Goal: Task Accomplishment & Management: Complete application form

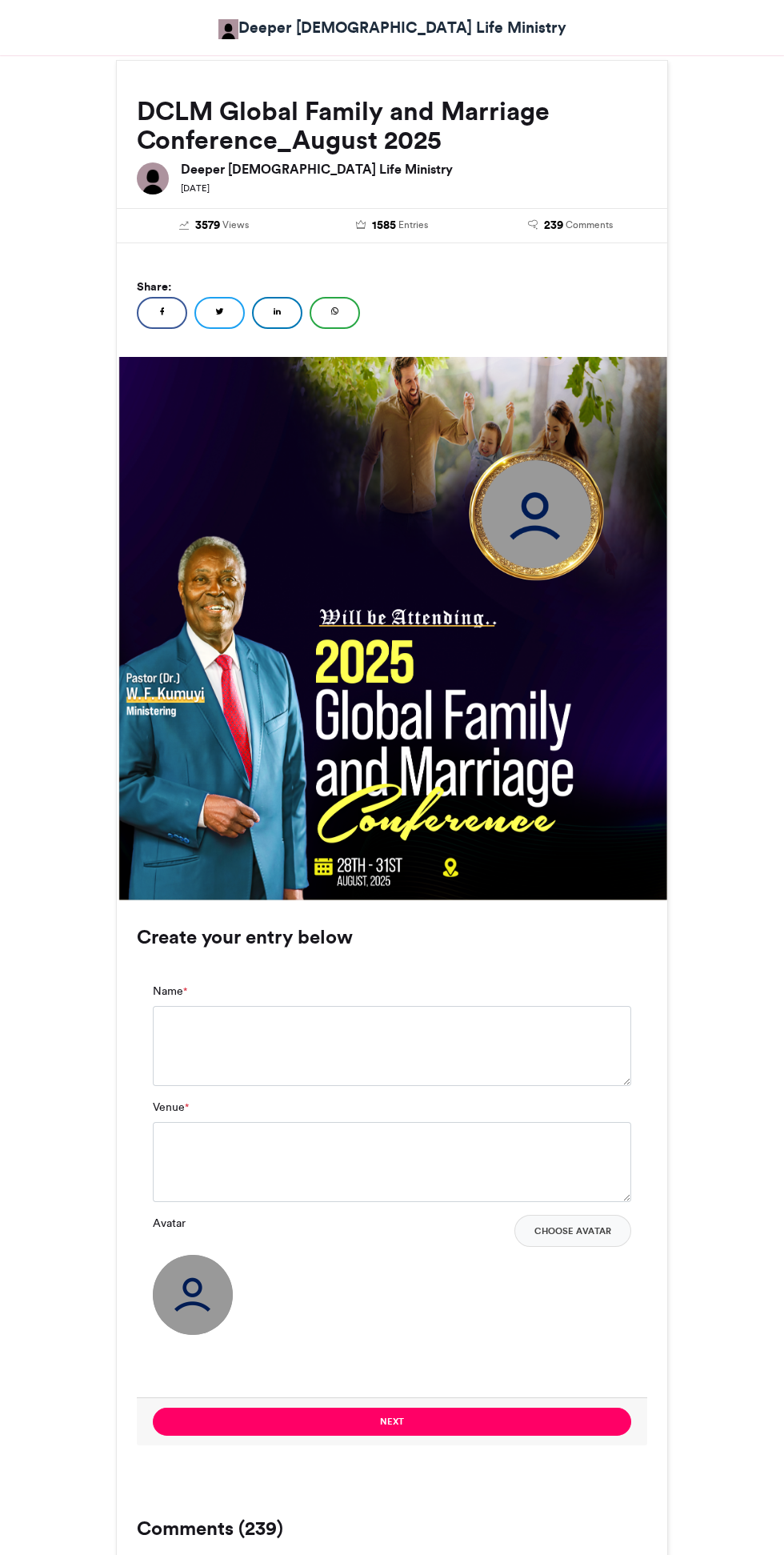
scroll to position [276, 0]
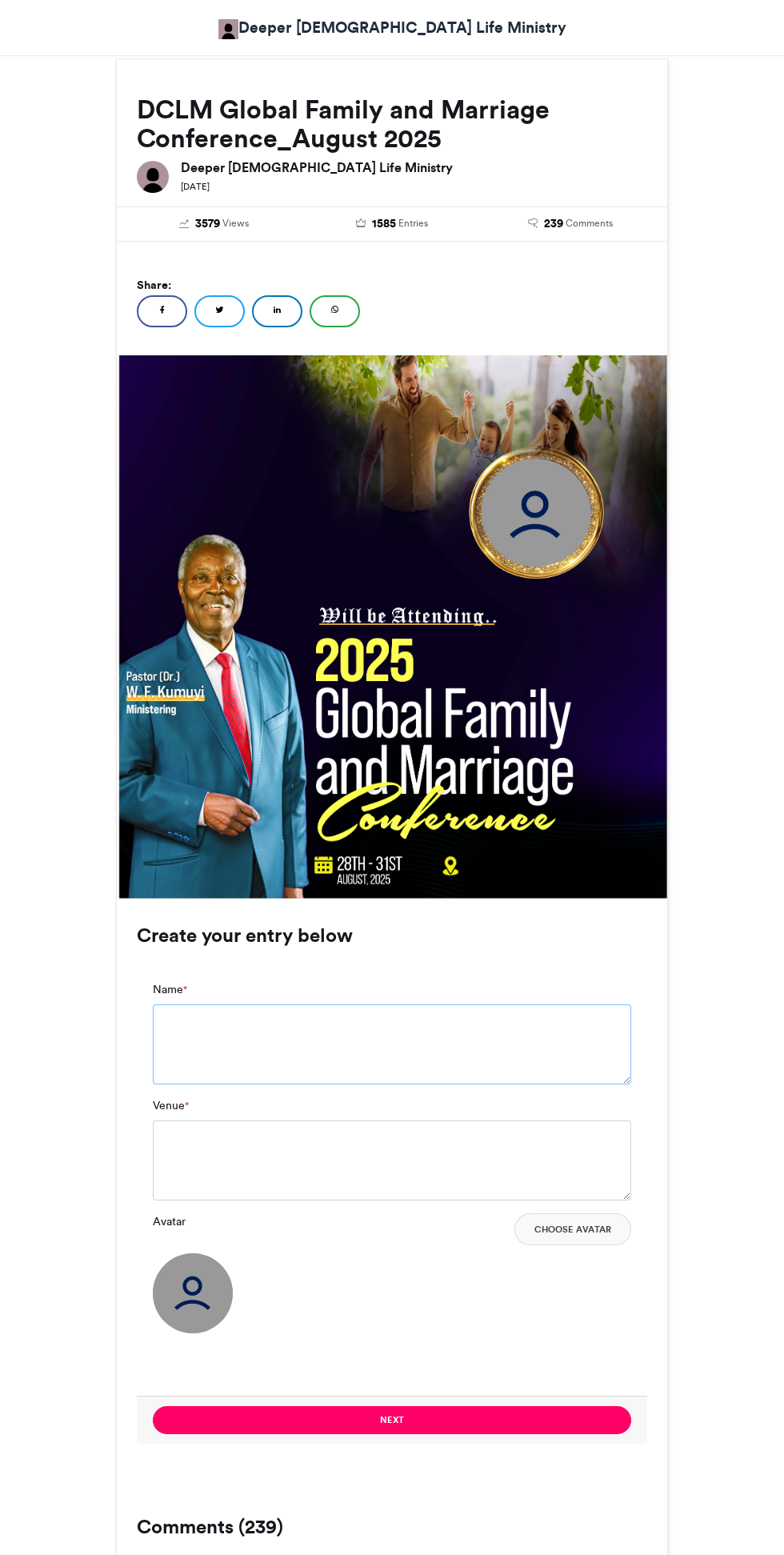
click at [182, 1025] on textarea "Name *" at bounding box center [391, 1045] width 478 height 80
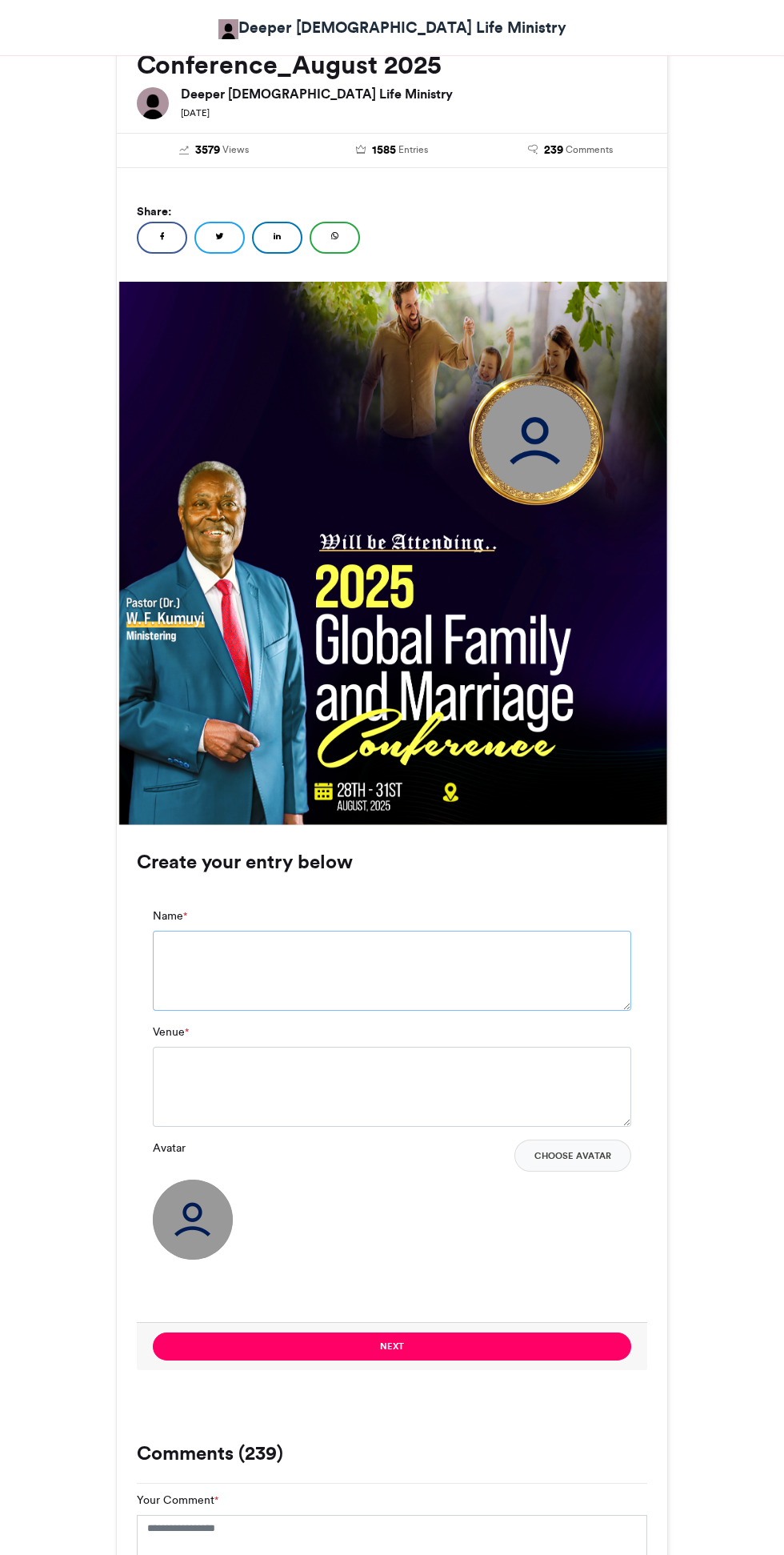
scroll to position [398, 0]
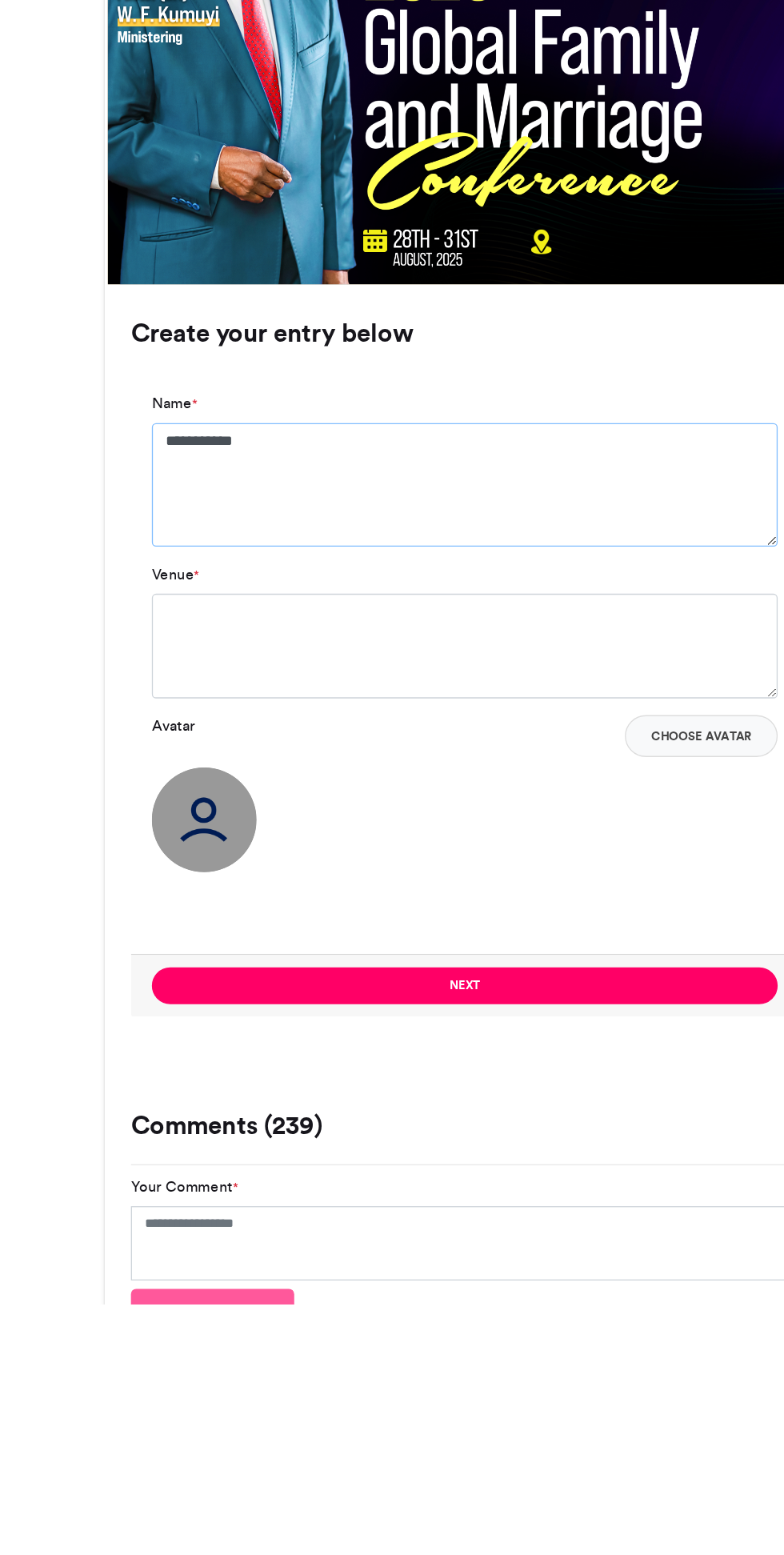
type textarea "**********"
click at [196, 1070] on textarea "Venue *" at bounding box center [391, 1053] width 478 height 80
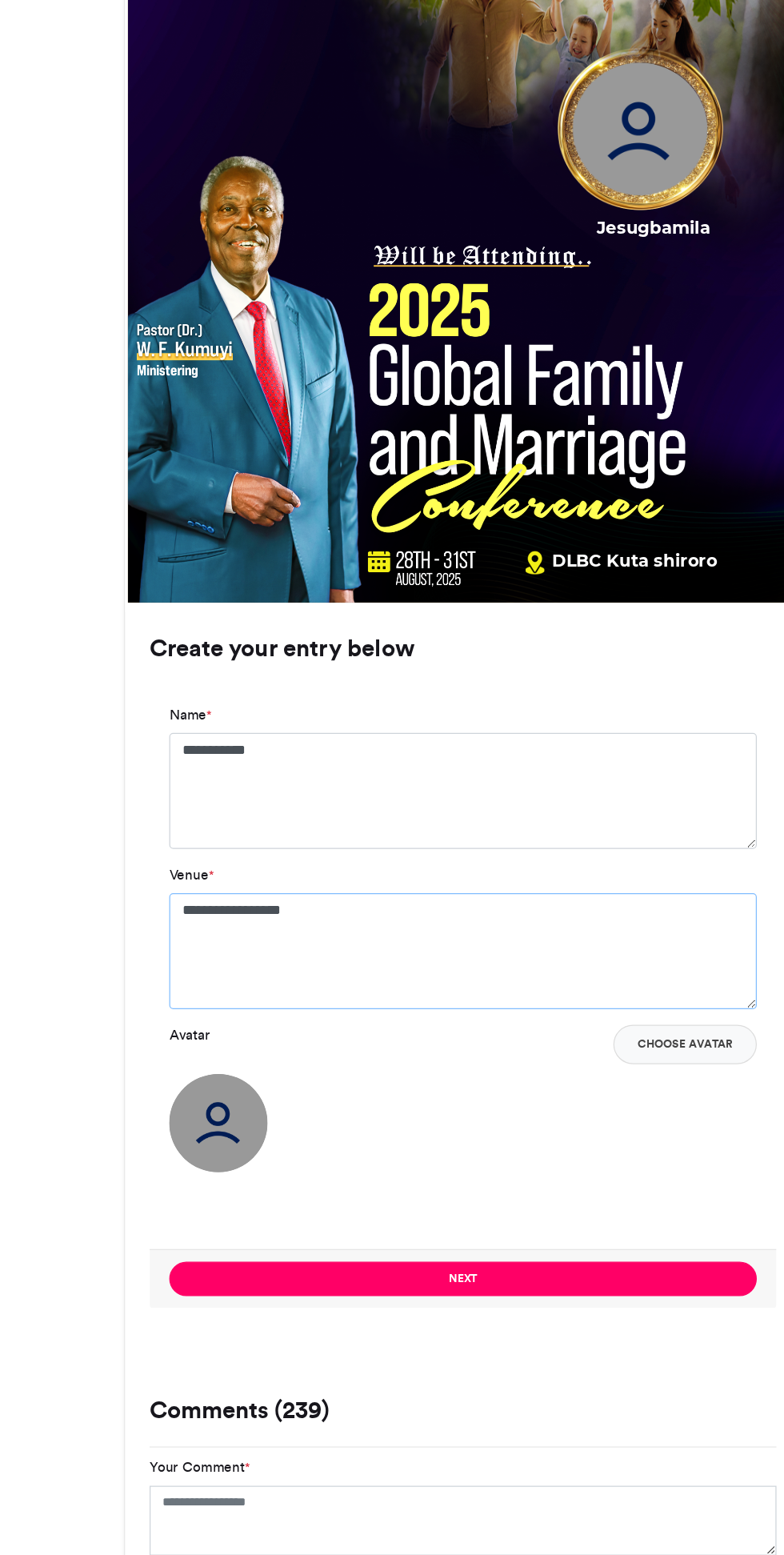
scroll to position [393, 0]
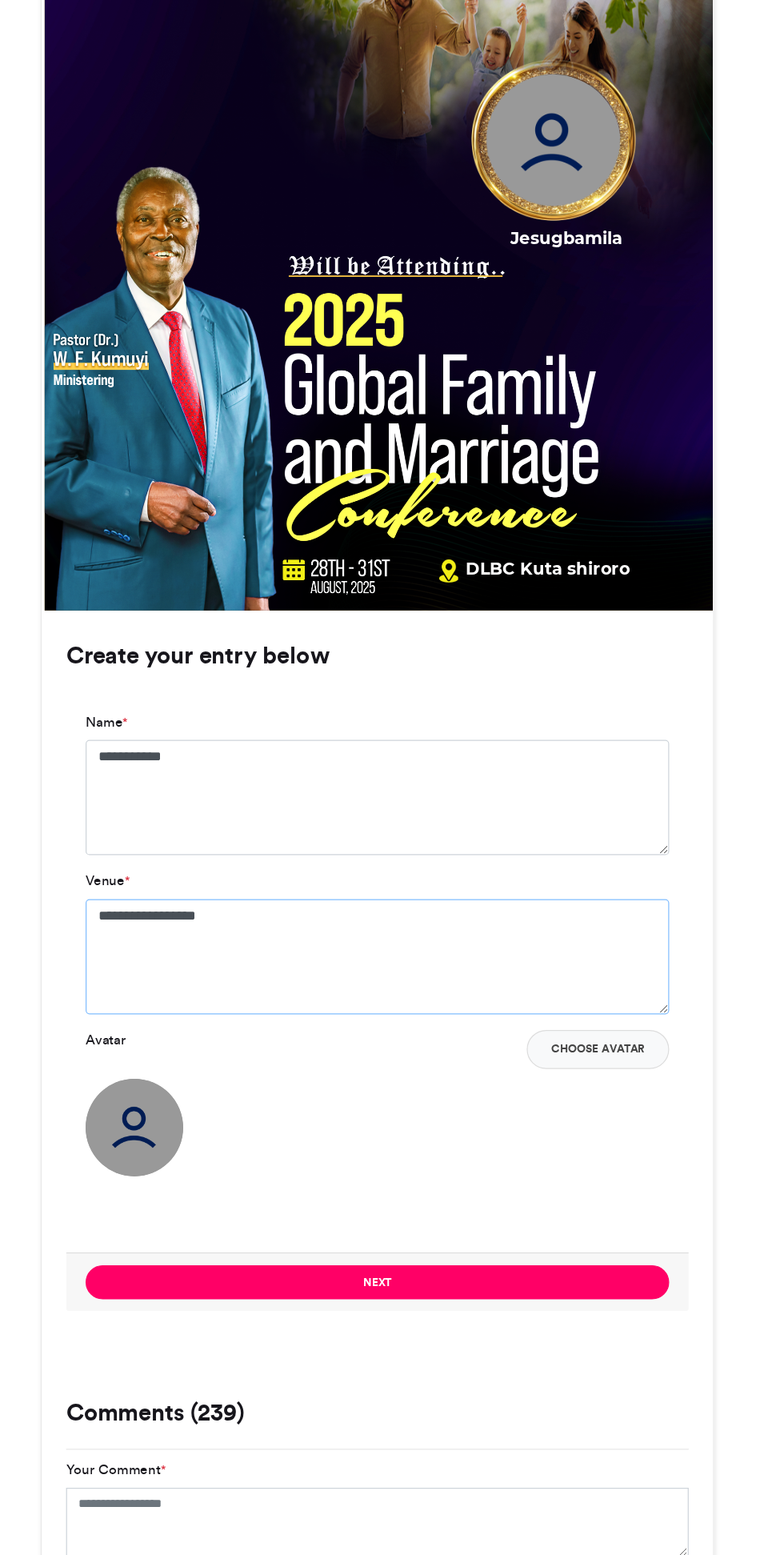
type textarea "**********"
click at [560, 1144] on button "Choose Avatar" at bounding box center [572, 1140] width 116 height 32
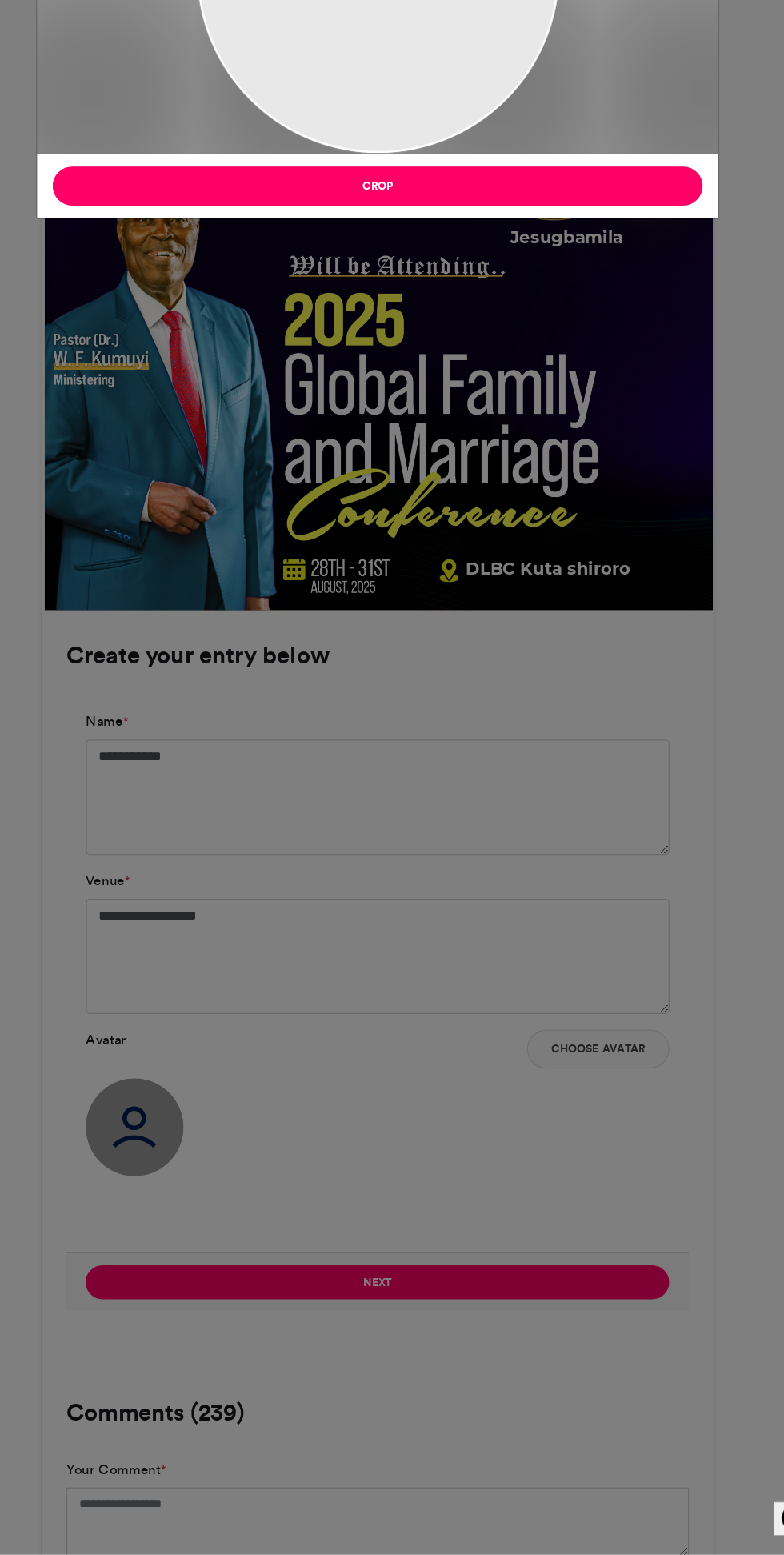
type input "******"
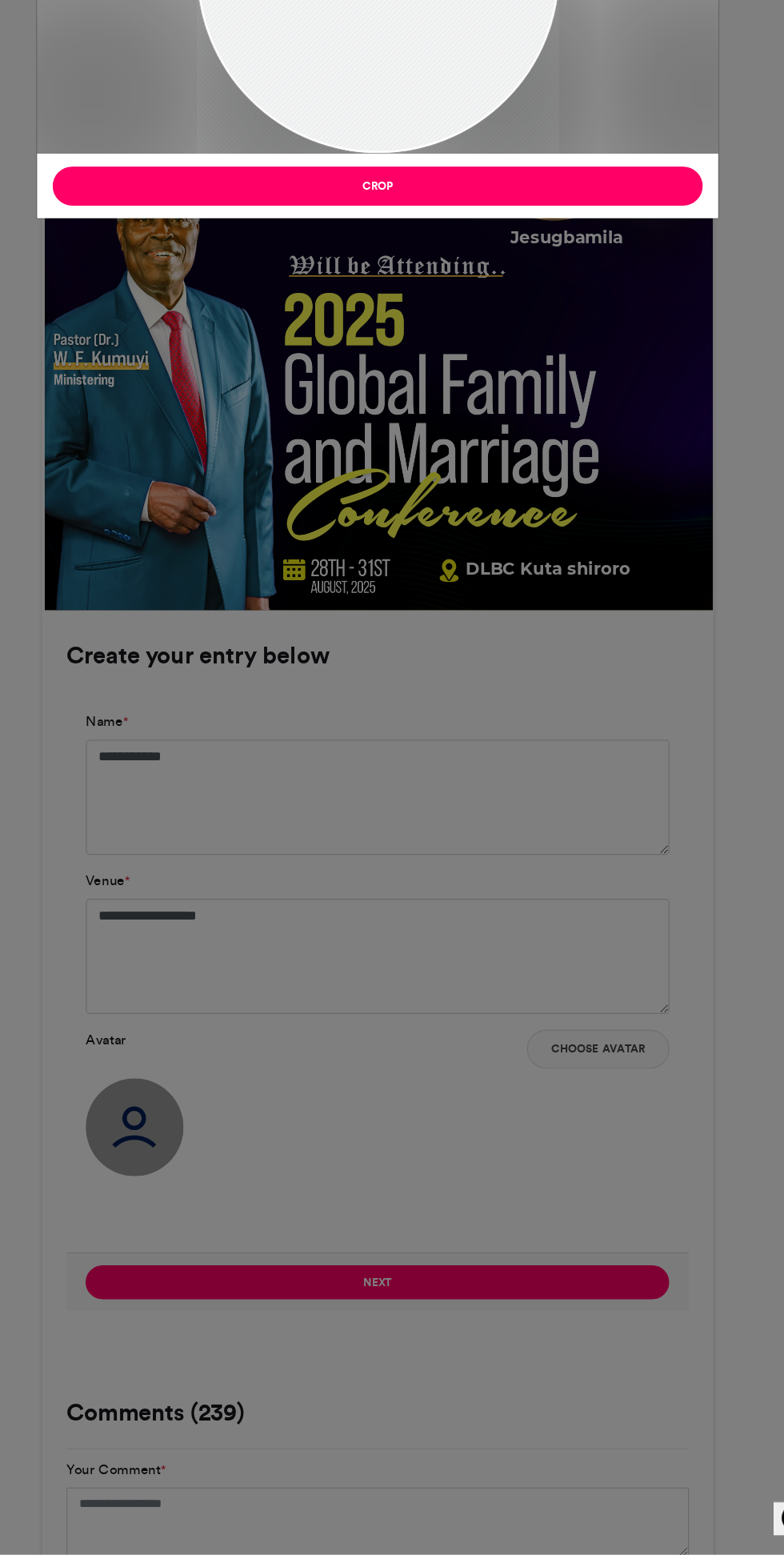
scroll to position [392, 0]
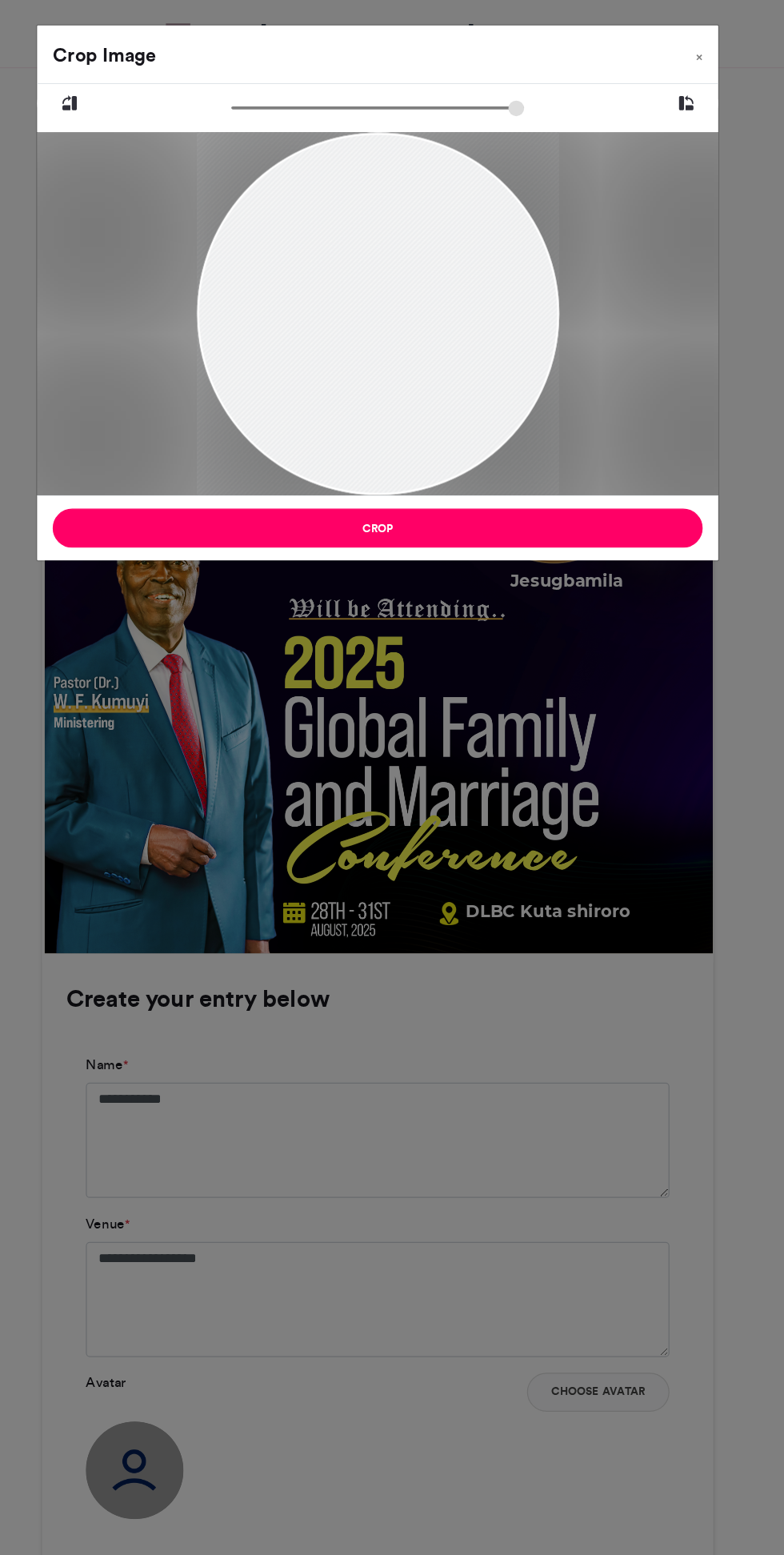
click at [241, 431] on button "Crop" at bounding box center [392, 433] width 533 height 32
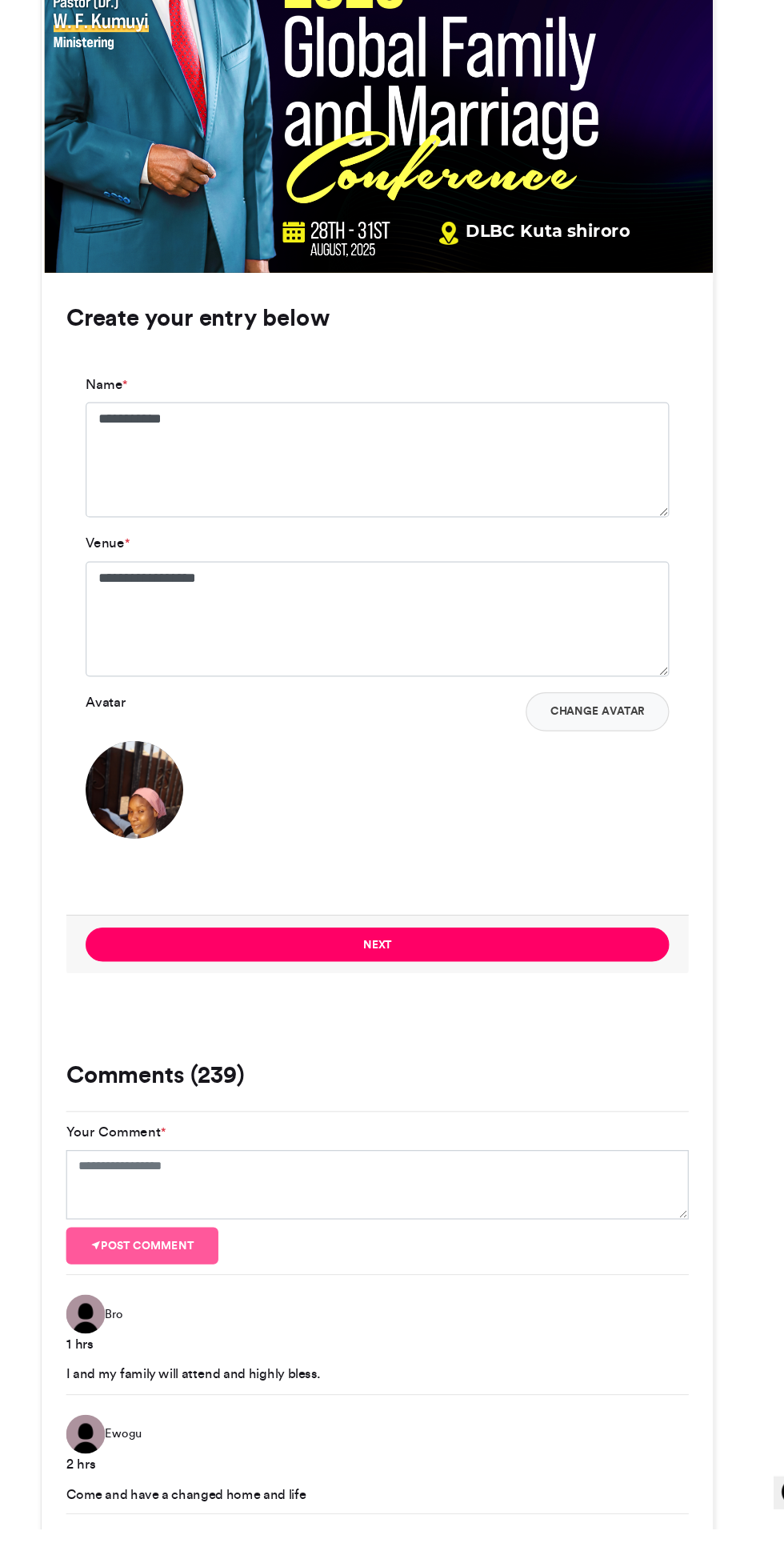
scroll to position [651, 0]
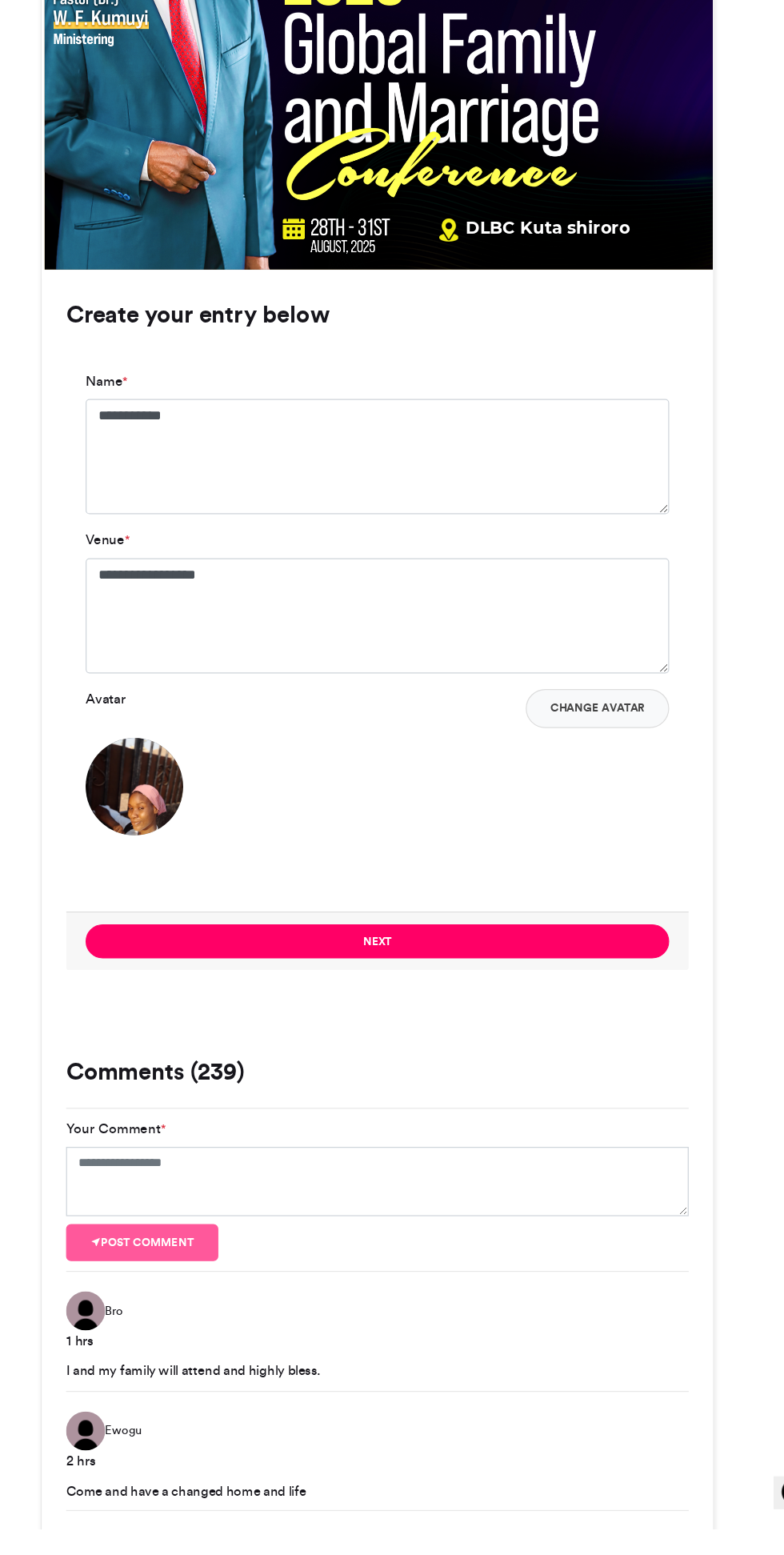
click at [547, 887] on button "Change Avatar" at bounding box center [572, 883] width 117 height 32
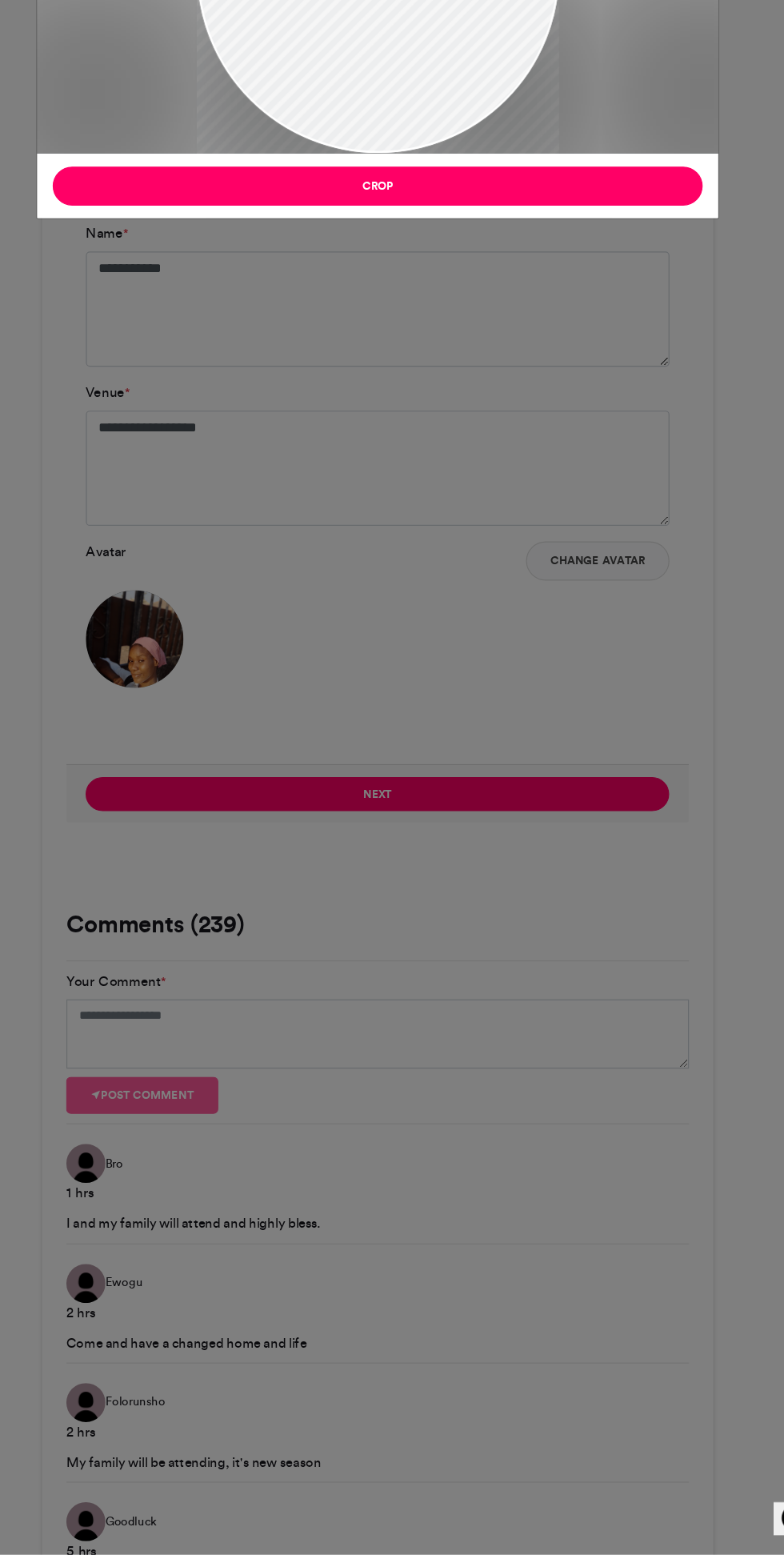
scroll to position [793, 0]
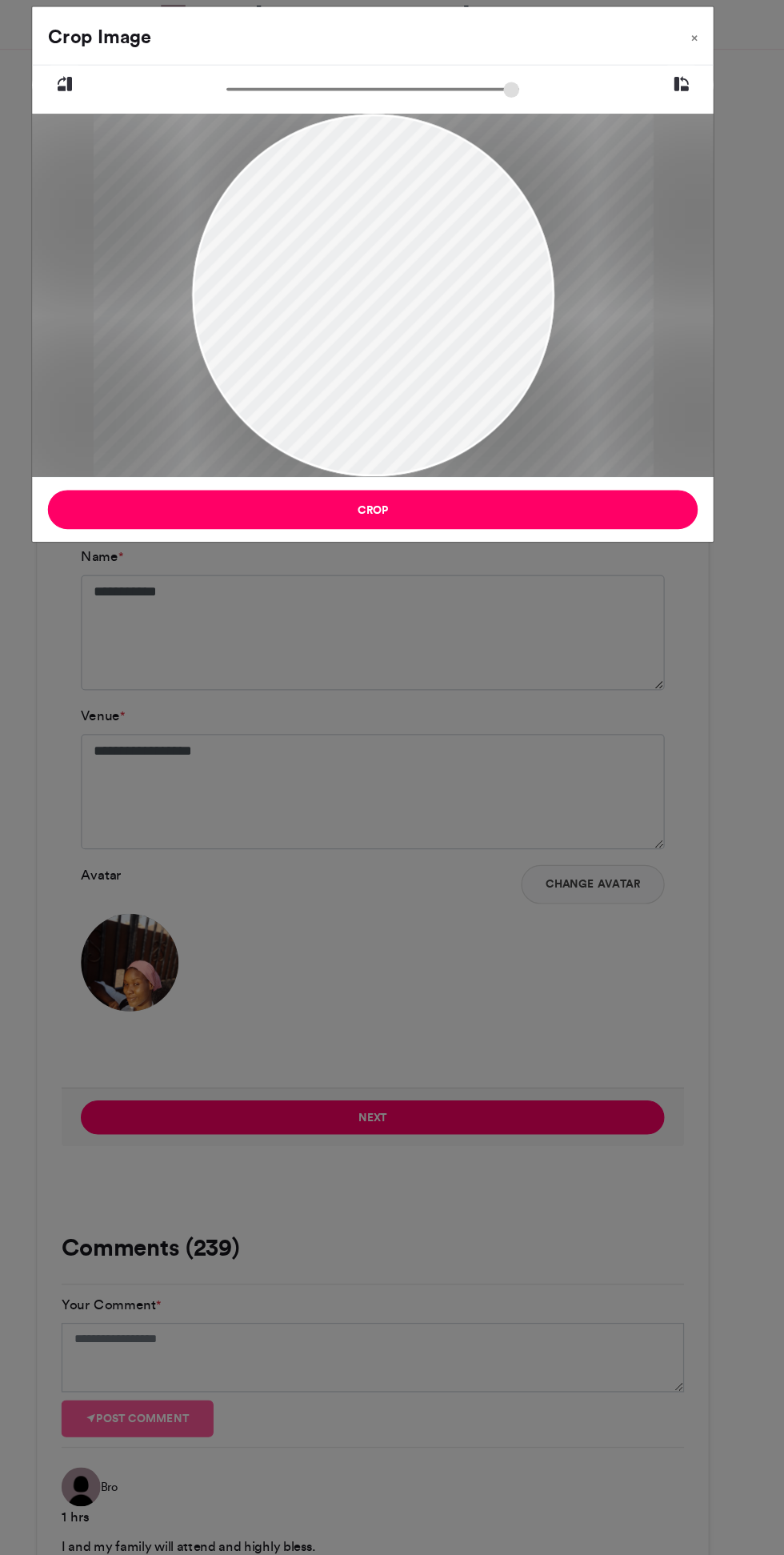
click at [271, 99] on div at bounding box center [392, 90] width 420 height 20
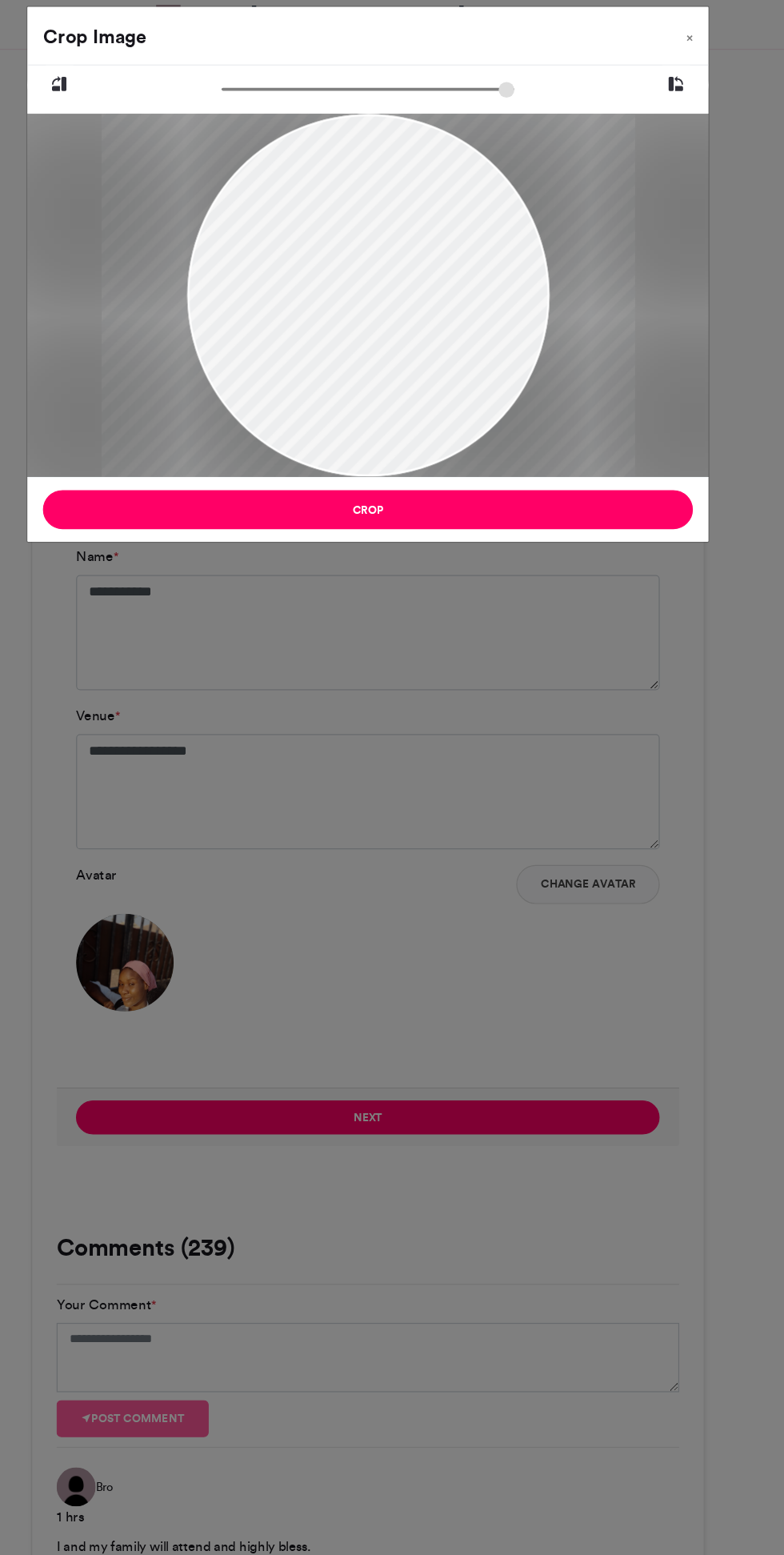
click at [267, 94] on div at bounding box center [392, 90] width 420 height 20
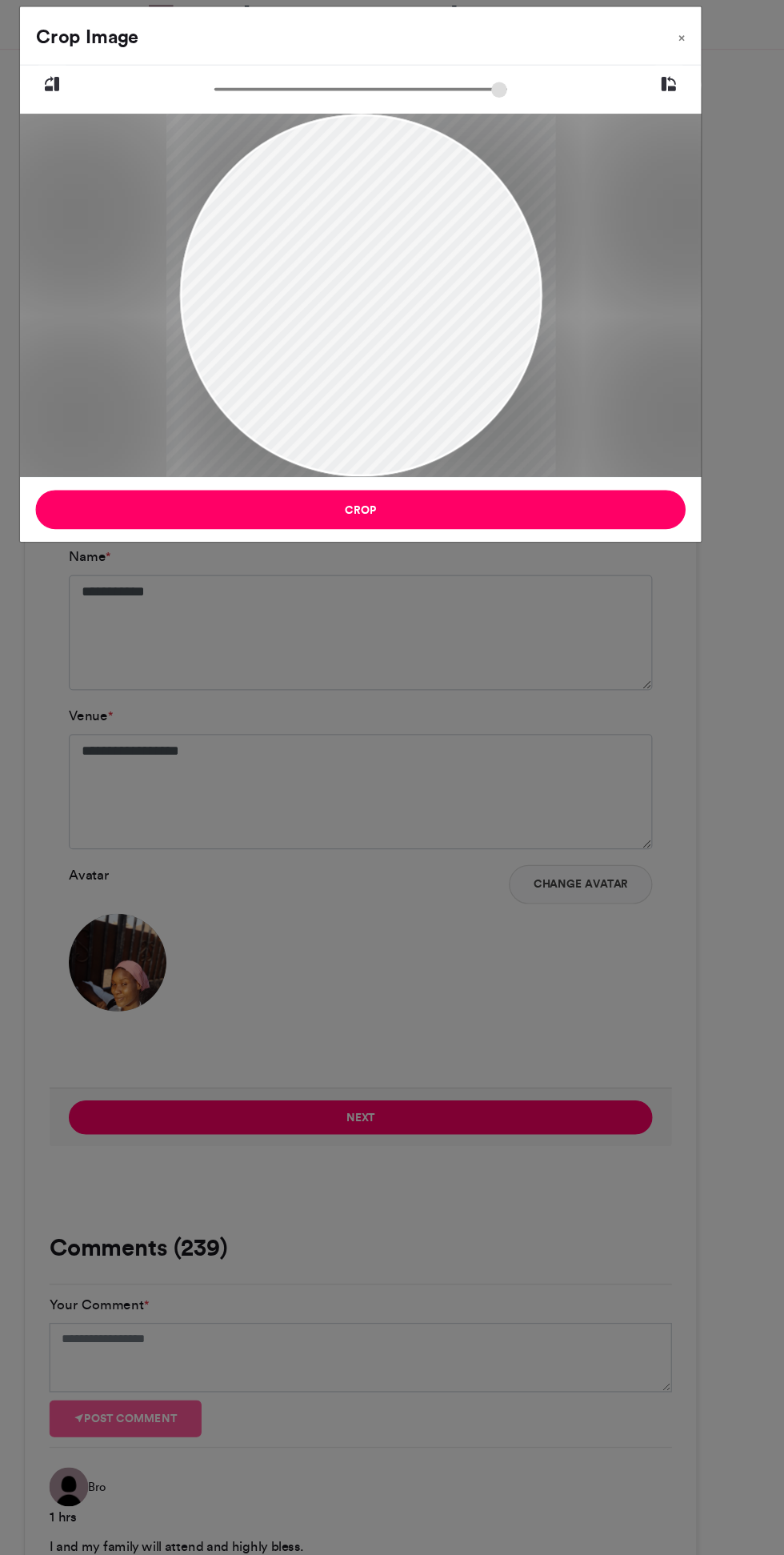
type input "******"
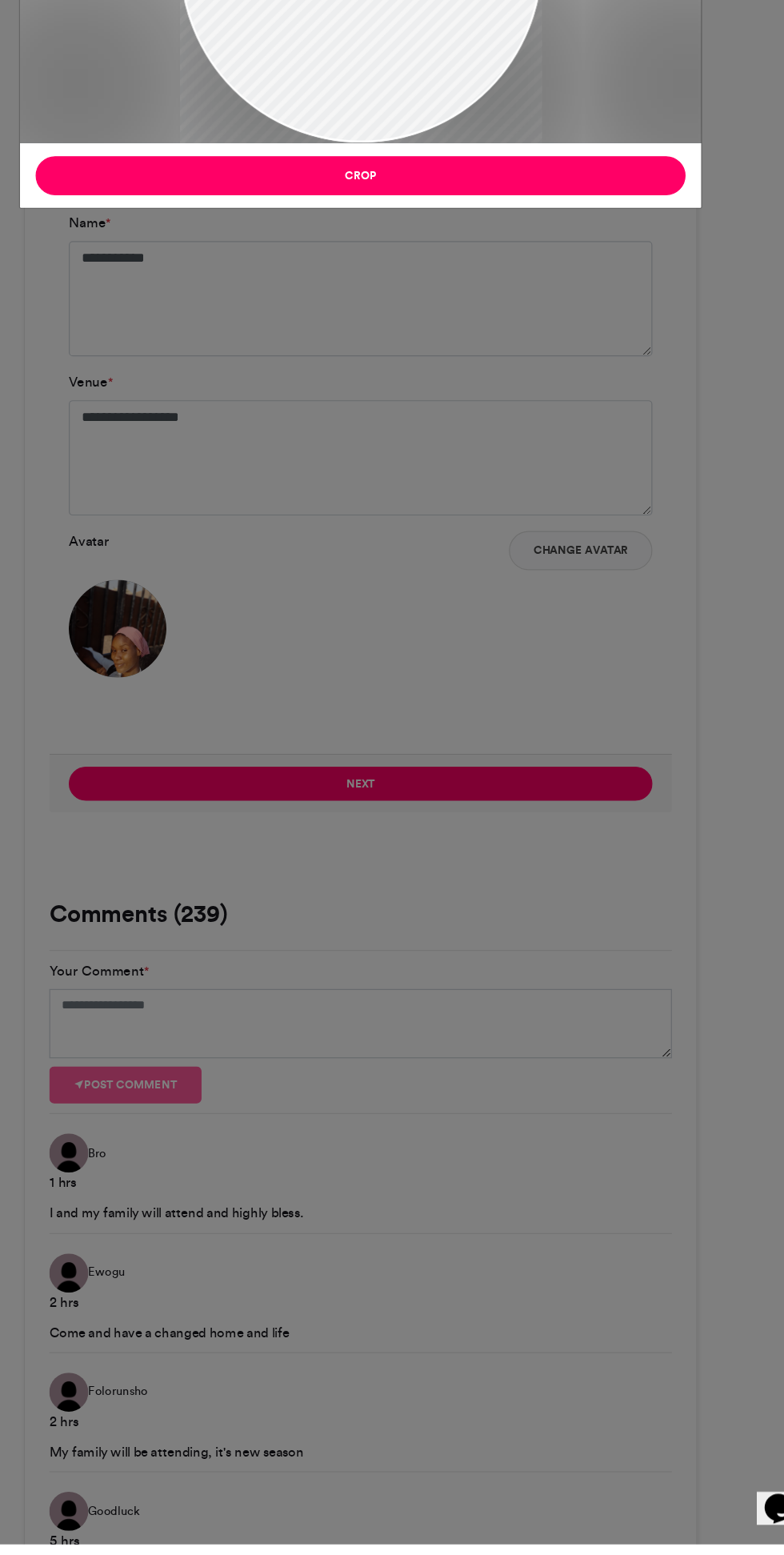
click at [204, 429] on button "Crop" at bounding box center [392, 433] width 533 height 32
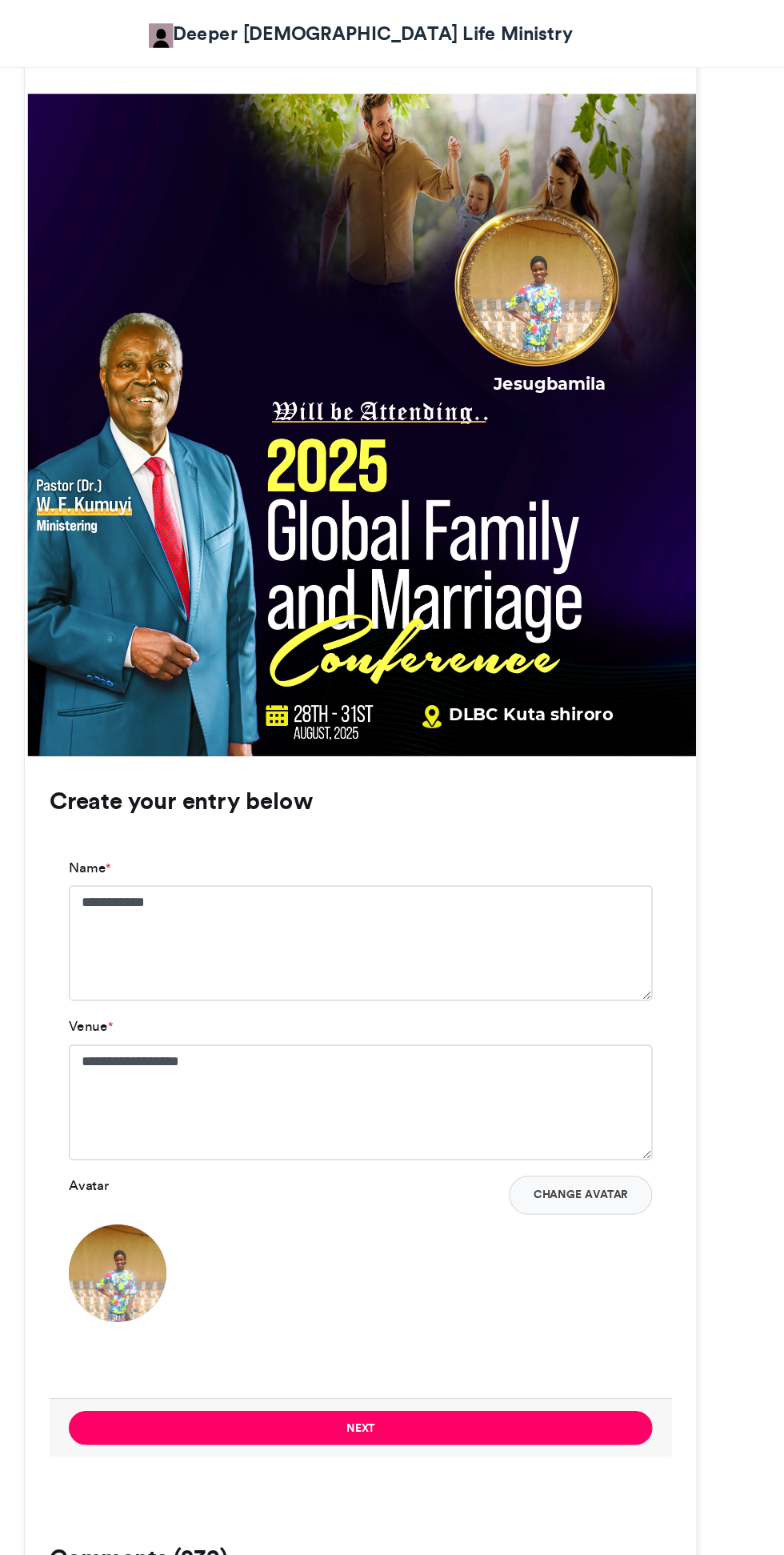
scroll to position [553, 0]
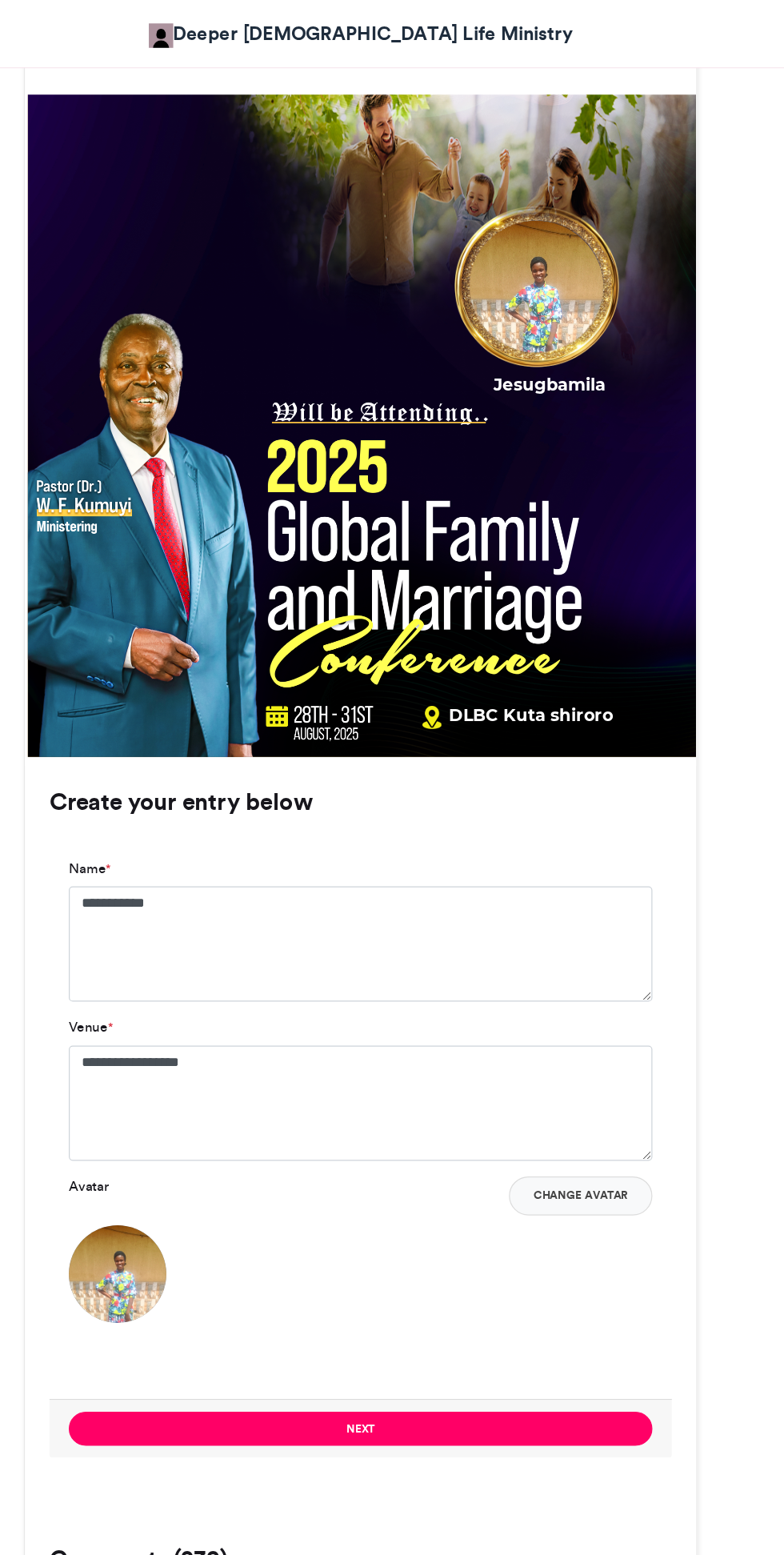
click at [284, 1165] on button "Next" at bounding box center [391, 1170] width 478 height 28
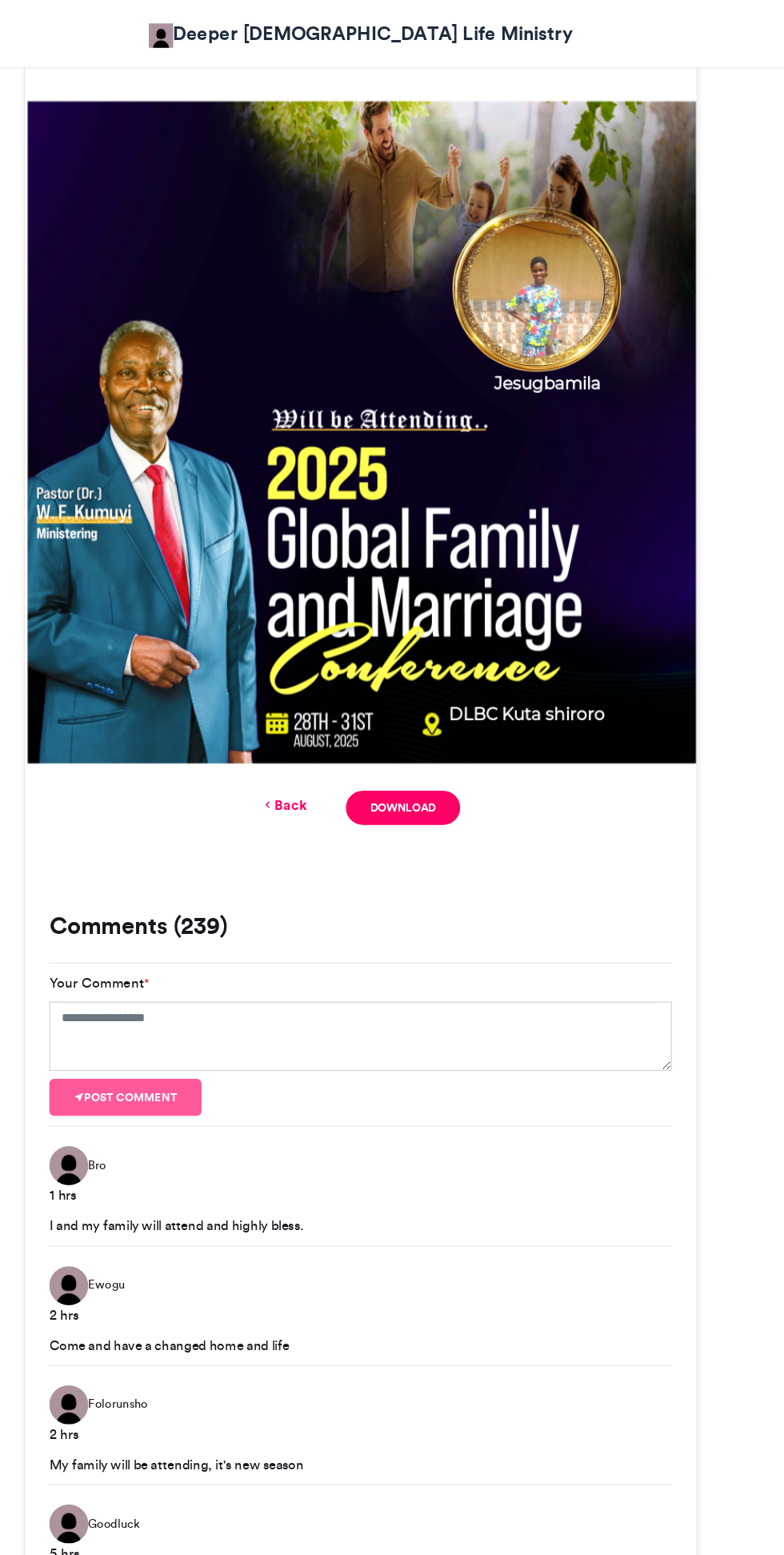
click at [421, 661] on link "Download" at bounding box center [427, 662] width 94 height 28
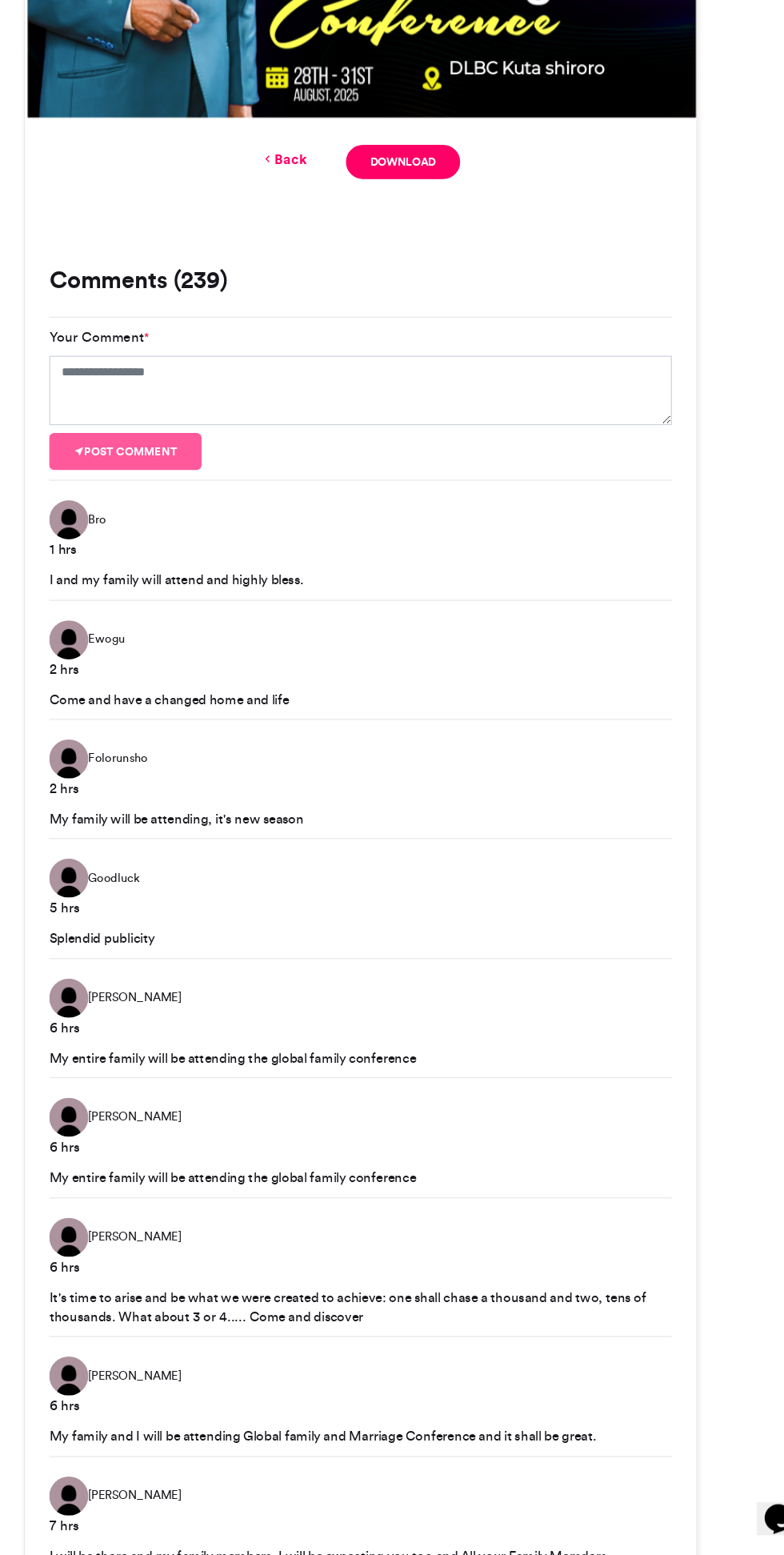
scroll to position [1160, 0]
